Goal: Information Seeking & Learning: Learn about a topic

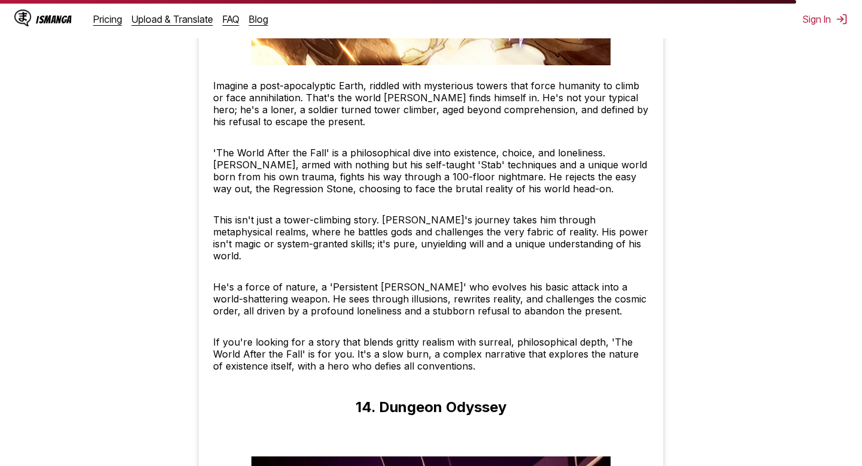
scroll to position [10259, 0]
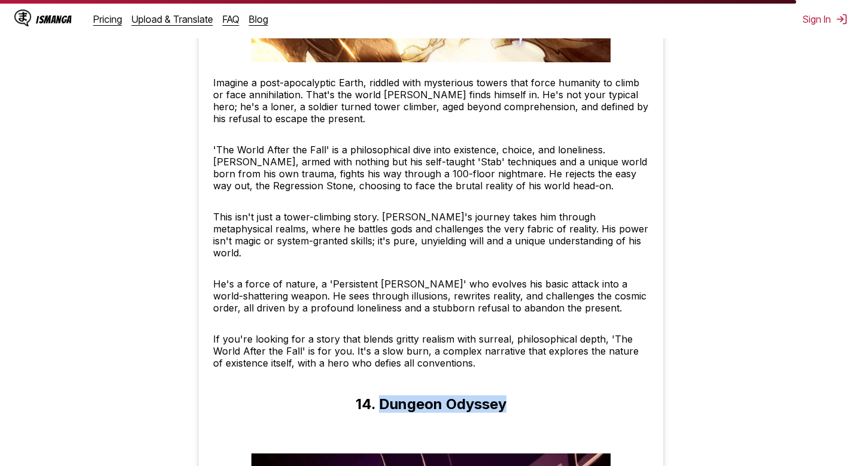
drag, startPoint x: 358, startPoint y: 369, endPoint x: 533, endPoint y: 369, distance: 174.8
copy h1 "Dungeon Odyssey"
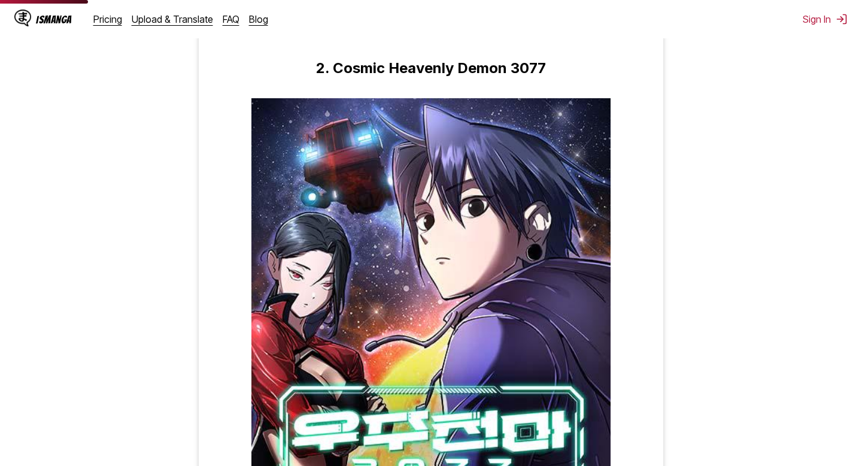
scroll to position [1138, 0]
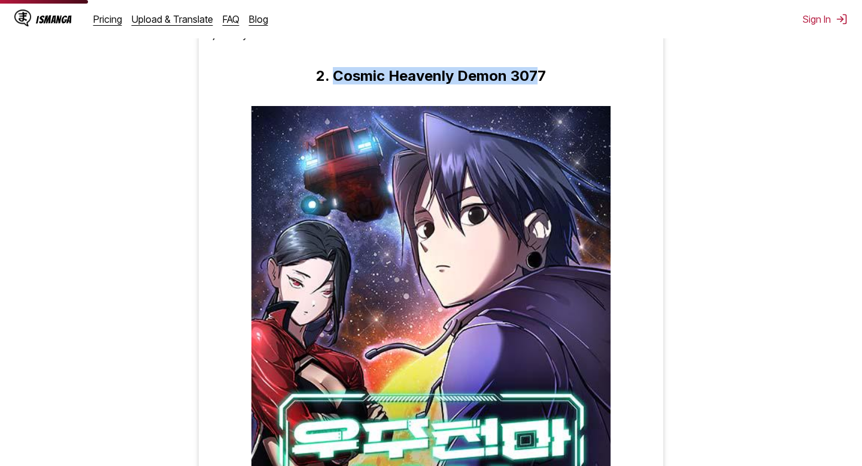
drag, startPoint x: 301, startPoint y: 81, endPoint x: 580, endPoint y: 81, distance: 278.4
click at [546, 81] on h1 "2. Cosmic Heavenly Demon 3077" at bounding box center [431, 75] width 230 height 17
drag, startPoint x: 593, startPoint y: 85, endPoint x: 302, endPoint y: 84, distance: 291.0
copy h1 "Cosmic Heavenly Demon 3077"
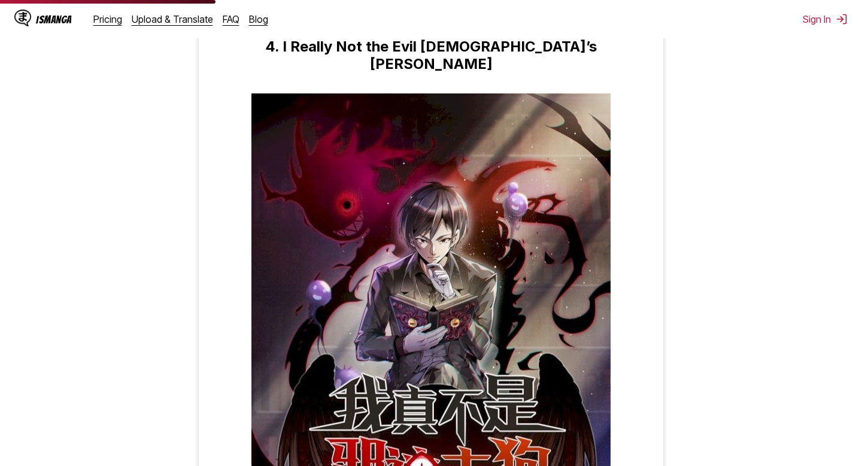
scroll to position [2774, 0]
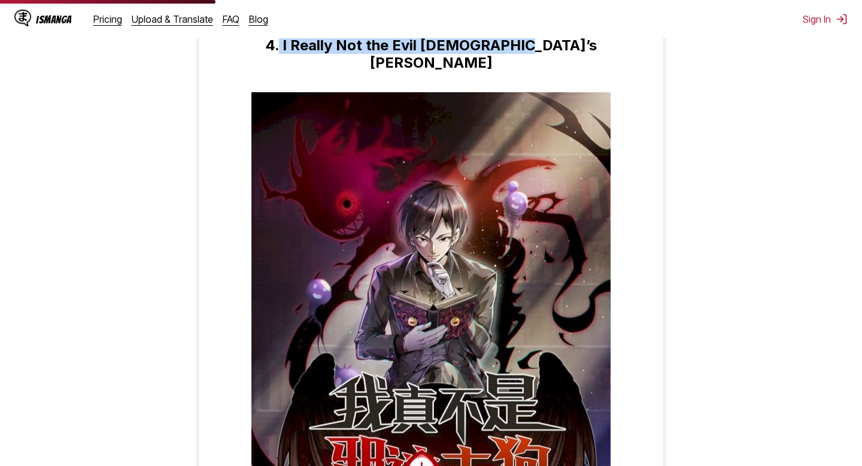
drag, startPoint x: 615, startPoint y: 51, endPoint x: 283, endPoint y: 57, distance: 331.7
copy h1 "I Really Not the Evil [DEMOGRAPHIC_DATA]’s [PERSON_NAME]"
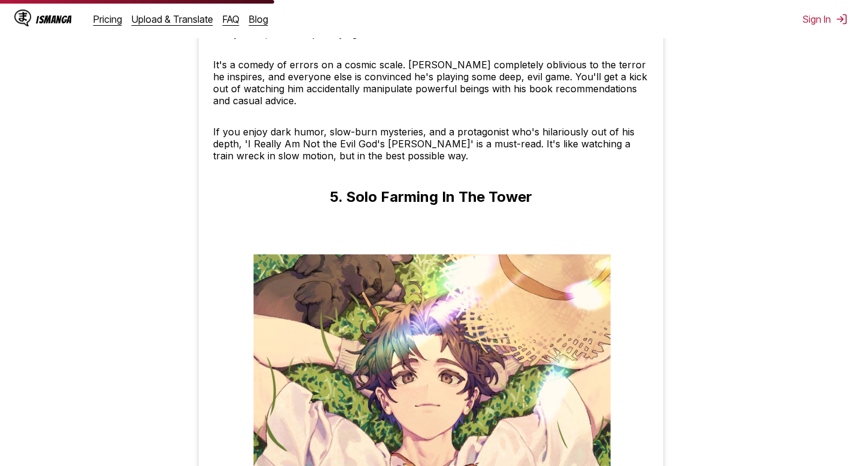
scroll to position [3414, 0]
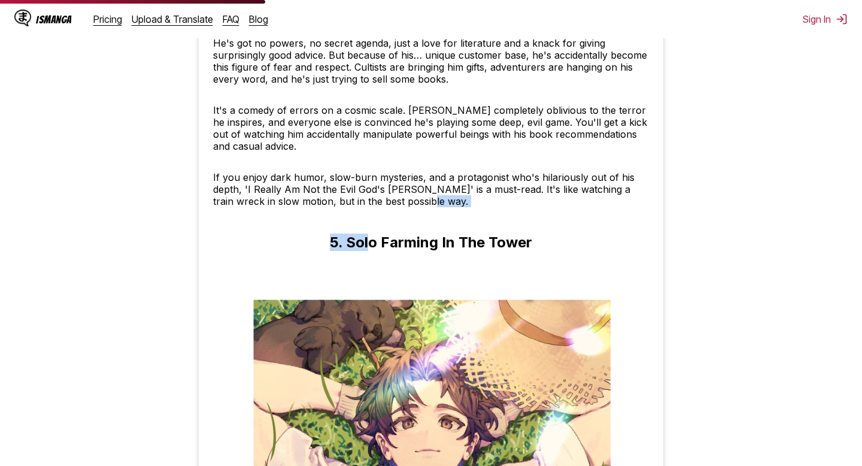
drag, startPoint x: 610, startPoint y: 232, endPoint x: 349, endPoint y: 229, distance: 261.0
click at [330, 233] on h1 "5. Solo Farming In The Tower" at bounding box center [431, 241] width 202 height 17
drag, startPoint x: 317, startPoint y: 229, endPoint x: 571, endPoint y: 232, distance: 254.5
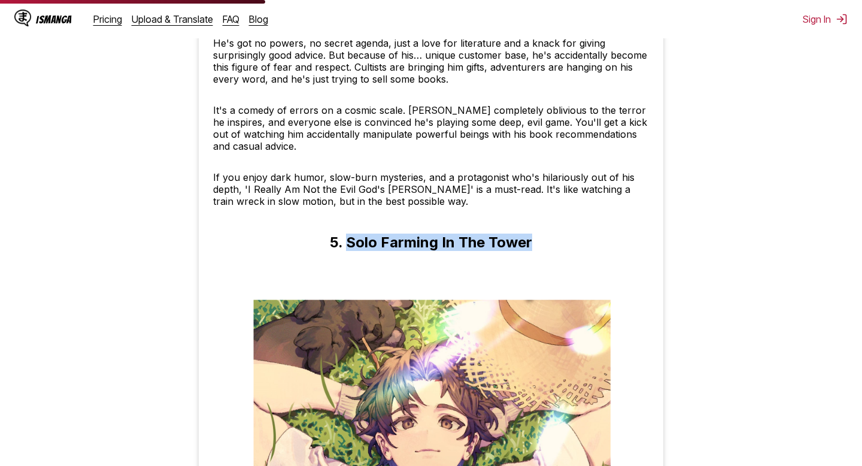
copy h1 "Solo Farming In The Tower"
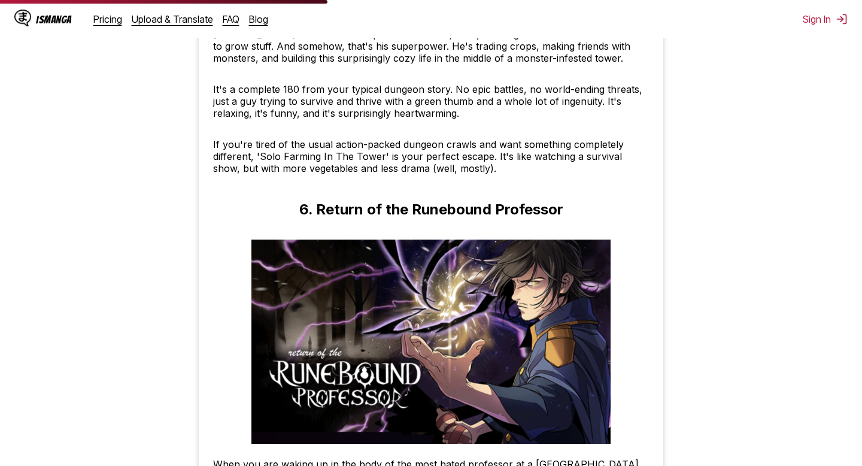
scroll to position [4305, 0]
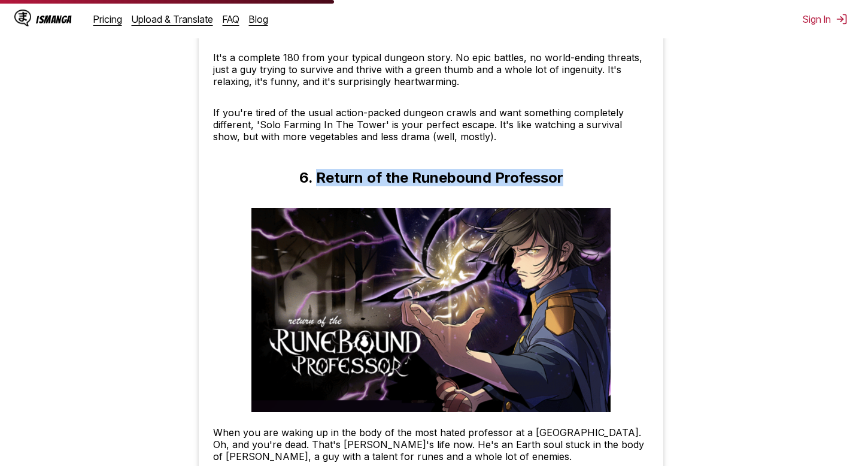
drag, startPoint x: 280, startPoint y: 177, endPoint x: 623, endPoint y: 192, distance: 343.4
copy h1 "Return of the Runebound Professor"
